Goal: Task Accomplishment & Management: Use online tool/utility

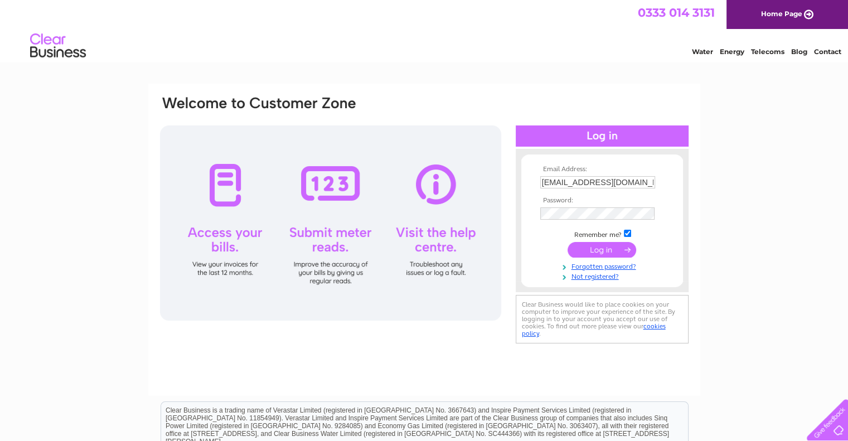
click at [601, 250] on input "submit" at bounding box center [602, 250] width 69 height 16
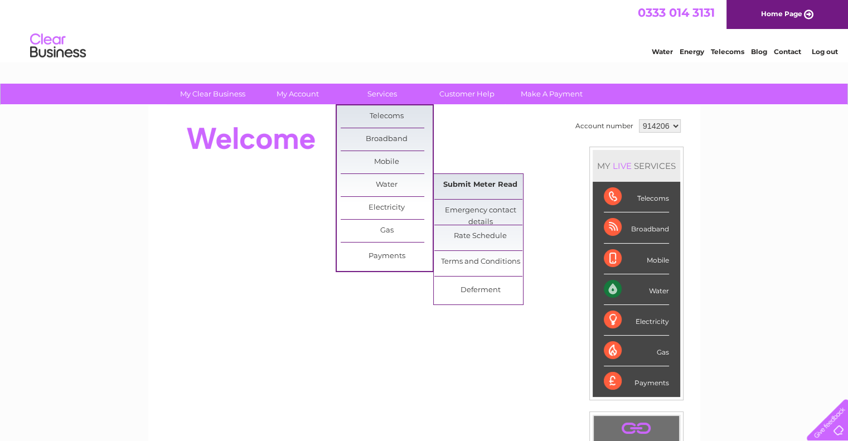
click at [468, 182] on link "Submit Meter Read" at bounding box center [480, 185] width 92 height 22
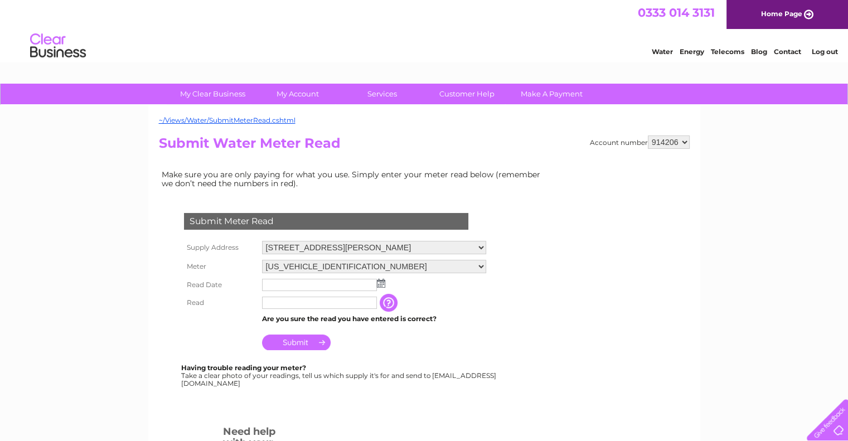
click at [381, 282] on img at bounding box center [381, 283] width 8 height 9
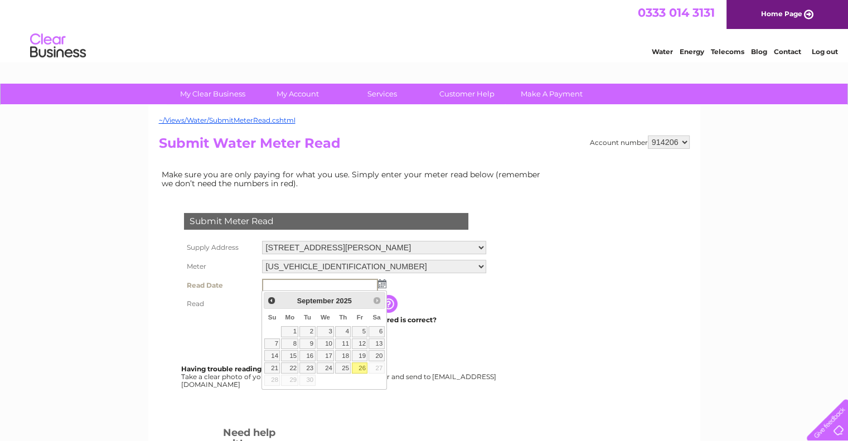
click at [363, 369] on link "26" at bounding box center [360, 367] width 16 height 11
type input "[DATE]"
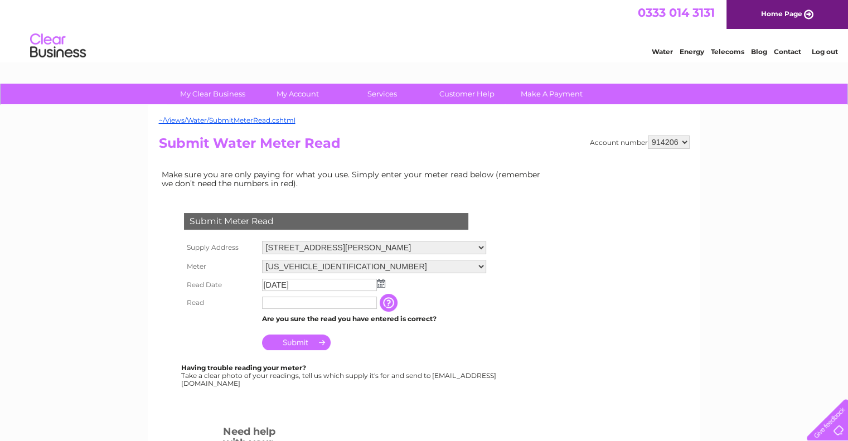
click at [295, 303] on input "text" at bounding box center [319, 303] width 115 height 12
type input "00084"
click at [200, 337] on th at bounding box center [220, 339] width 78 height 27
click at [294, 337] on input "Submit" at bounding box center [296, 343] width 69 height 16
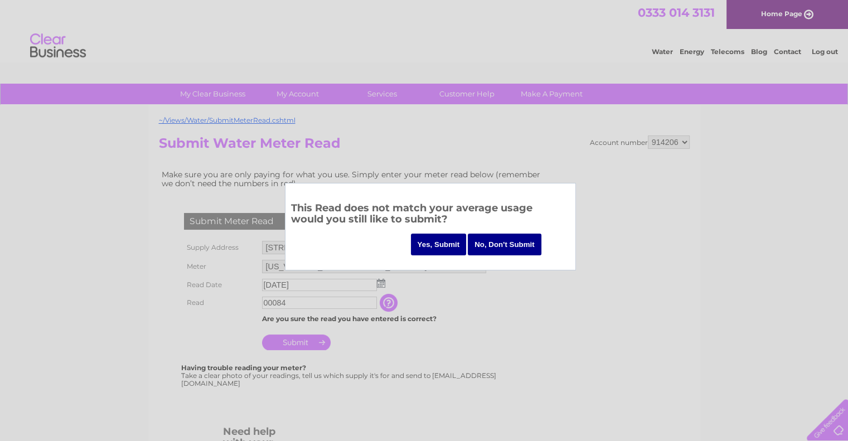
click at [425, 245] on input "Yes, Submit" at bounding box center [439, 245] width 56 height 22
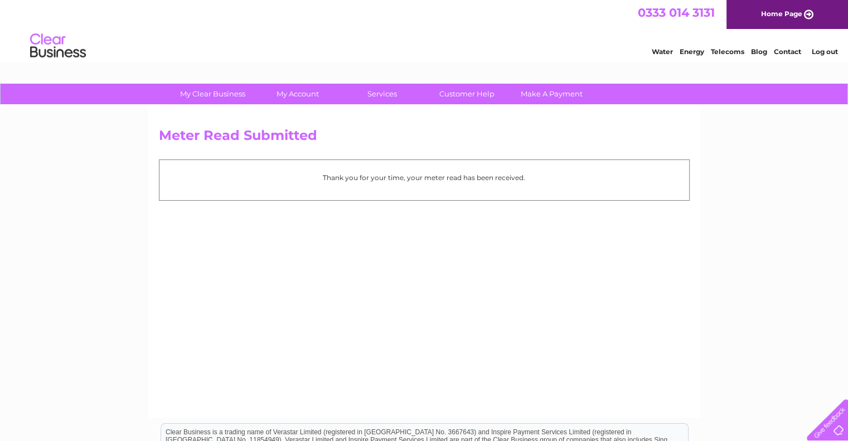
click at [826, 51] on link "Log out" at bounding box center [824, 51] width 26 height 8
